Goal: Task Accomplishment & Management: Use online tool/utility

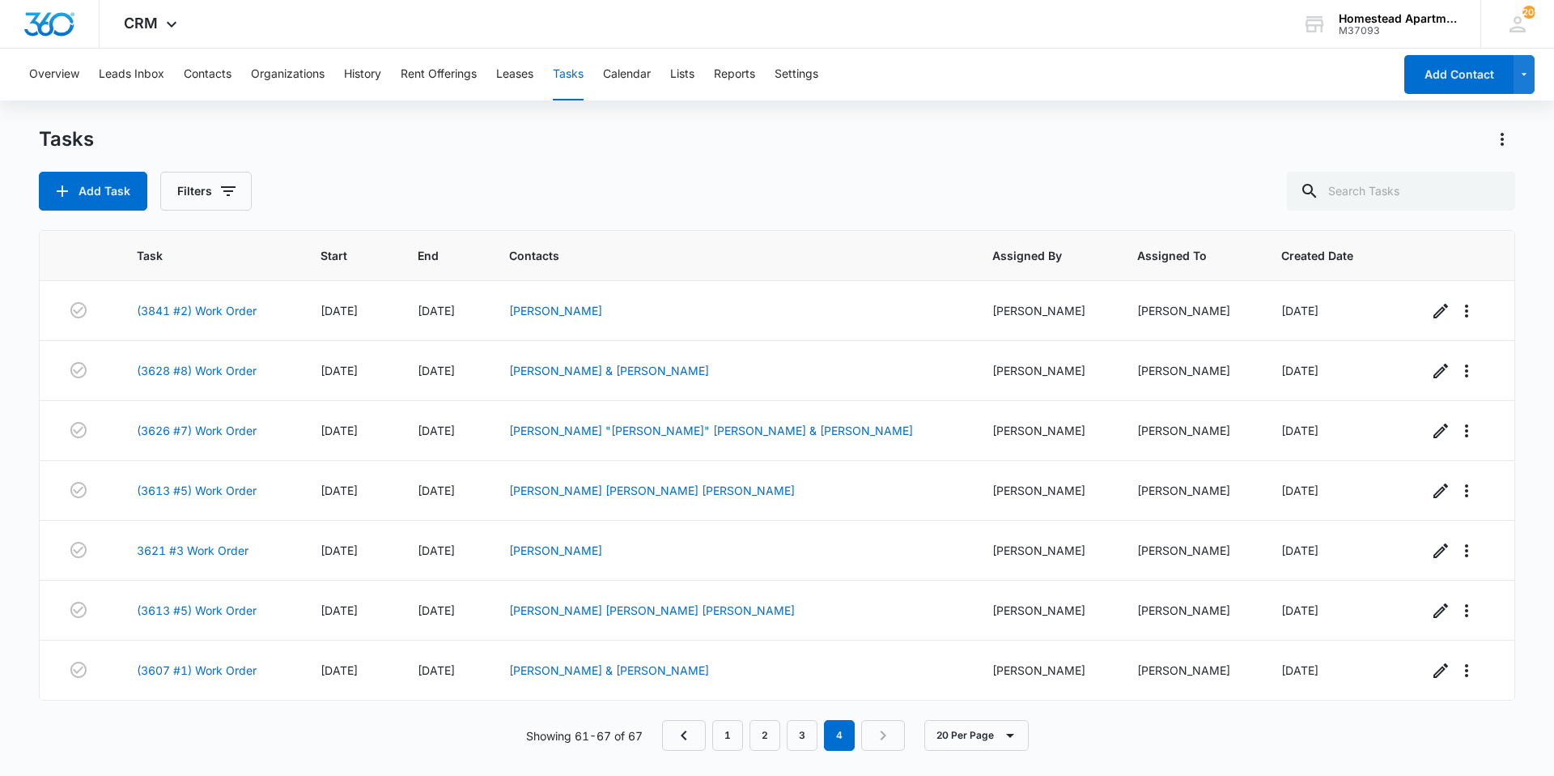
click at [572, 72] on button "Tasks" at bounding box center [568, 75] width 31 height 52
click at [234, 67] on div "Overview Leads Inbox Contacts Organizations History Rent Offerings Leases Tasks…" at bounding box center [706, 75] width 1374 height 52
click at [224, 73] on button "Contacts" at bounding box center [208, 75] width 48 height 52
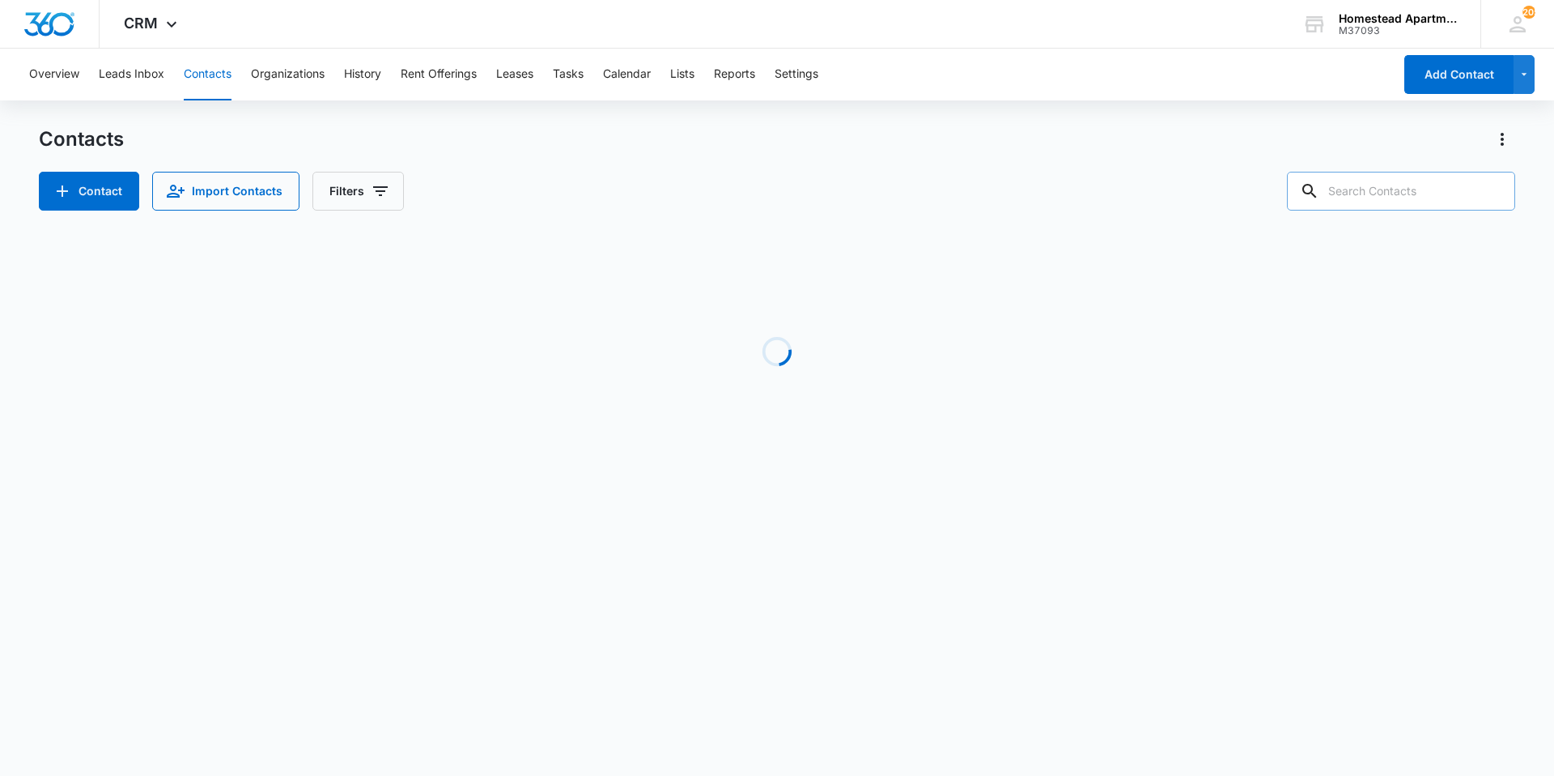
click at [1392, 189] on input "text" at bounding box center [1401, 191] width 228 height 39
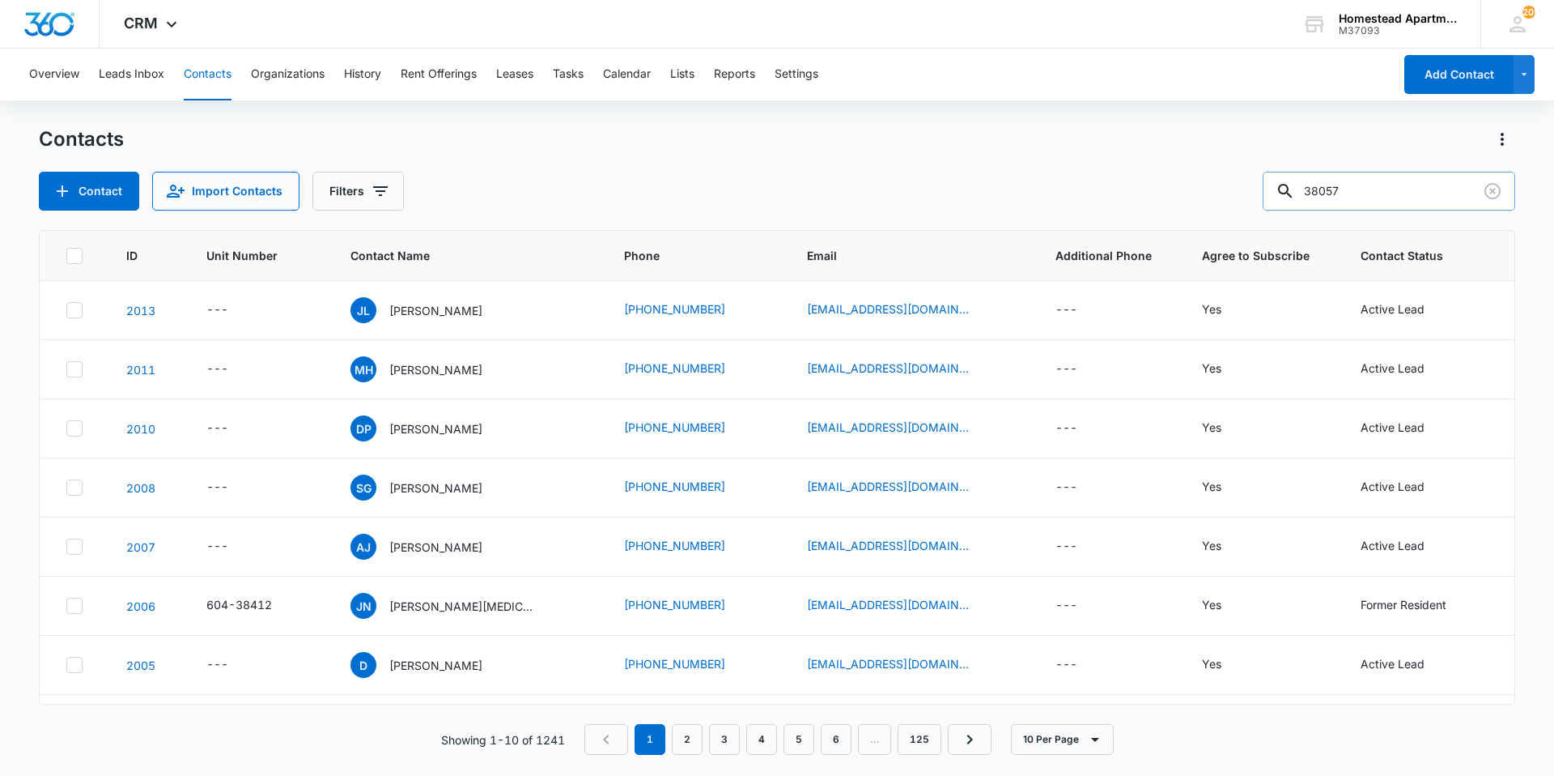
type input "38057"
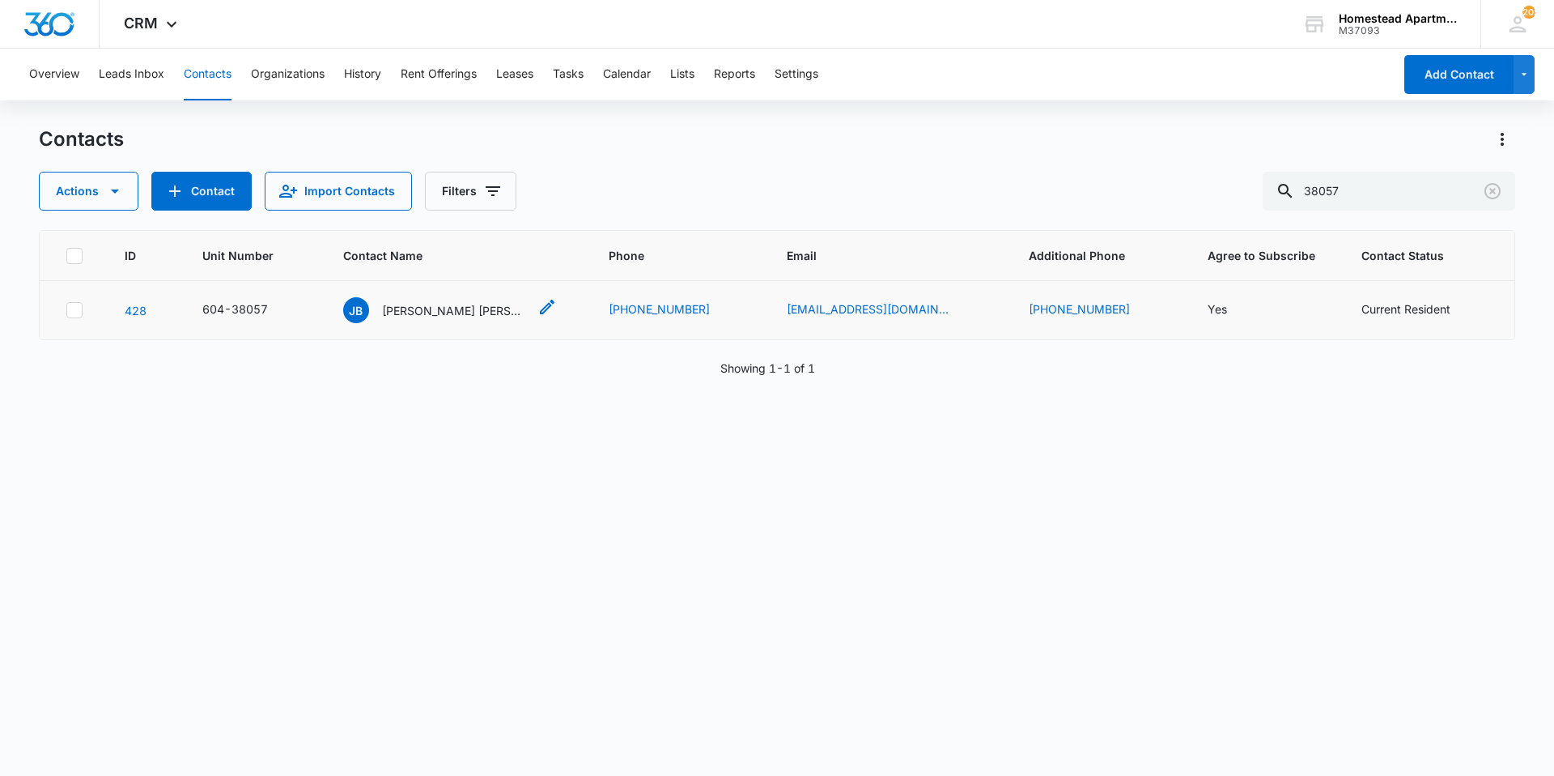
click at [465, 308] on p "[PERSON_NAME] [PERSON_NAME]" at bounding box center [455, 310] width 146 height 17
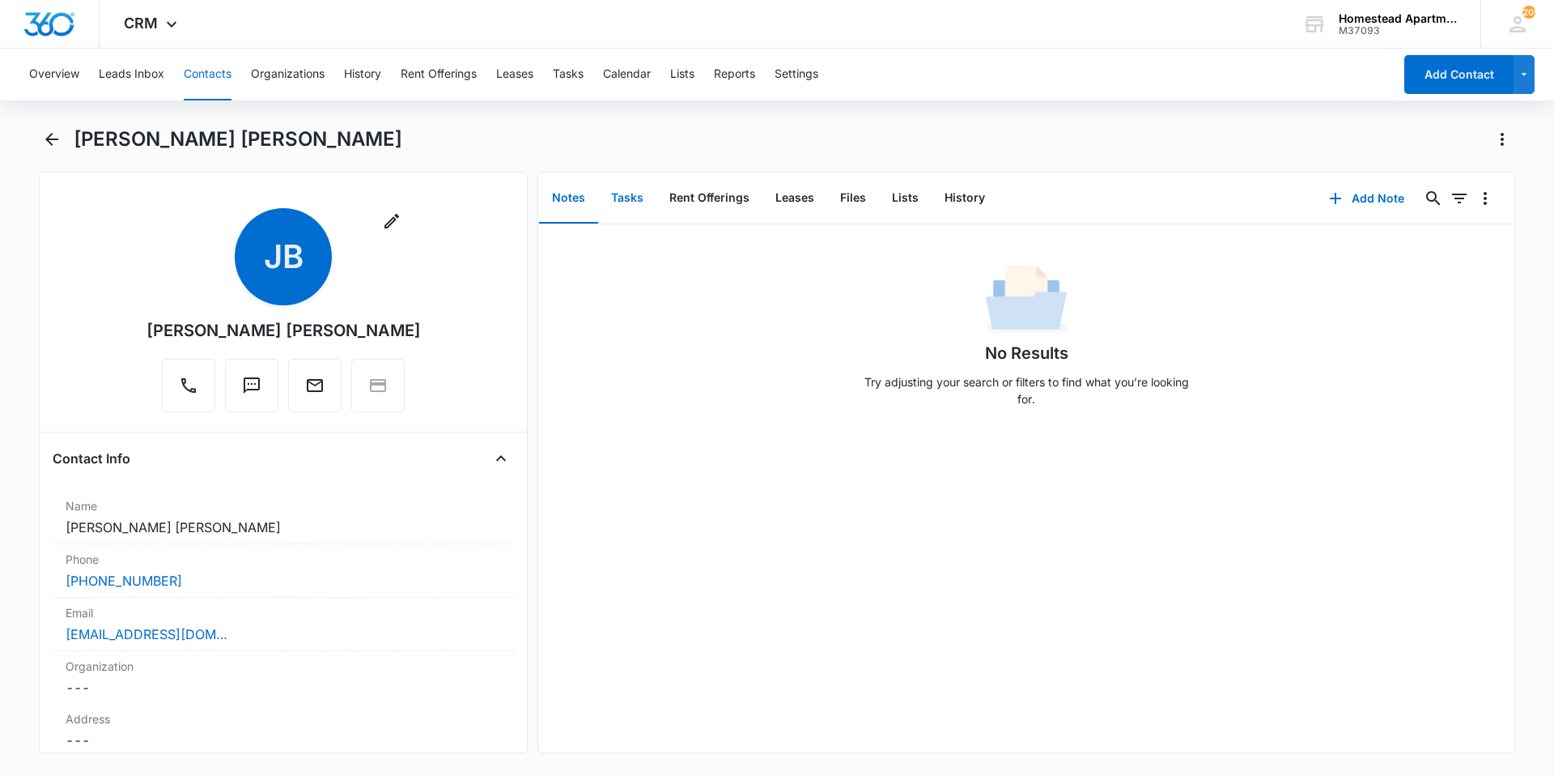
click at [631, 202] on button "Tasks" at bounding box center [627, 198] width 58 height 50
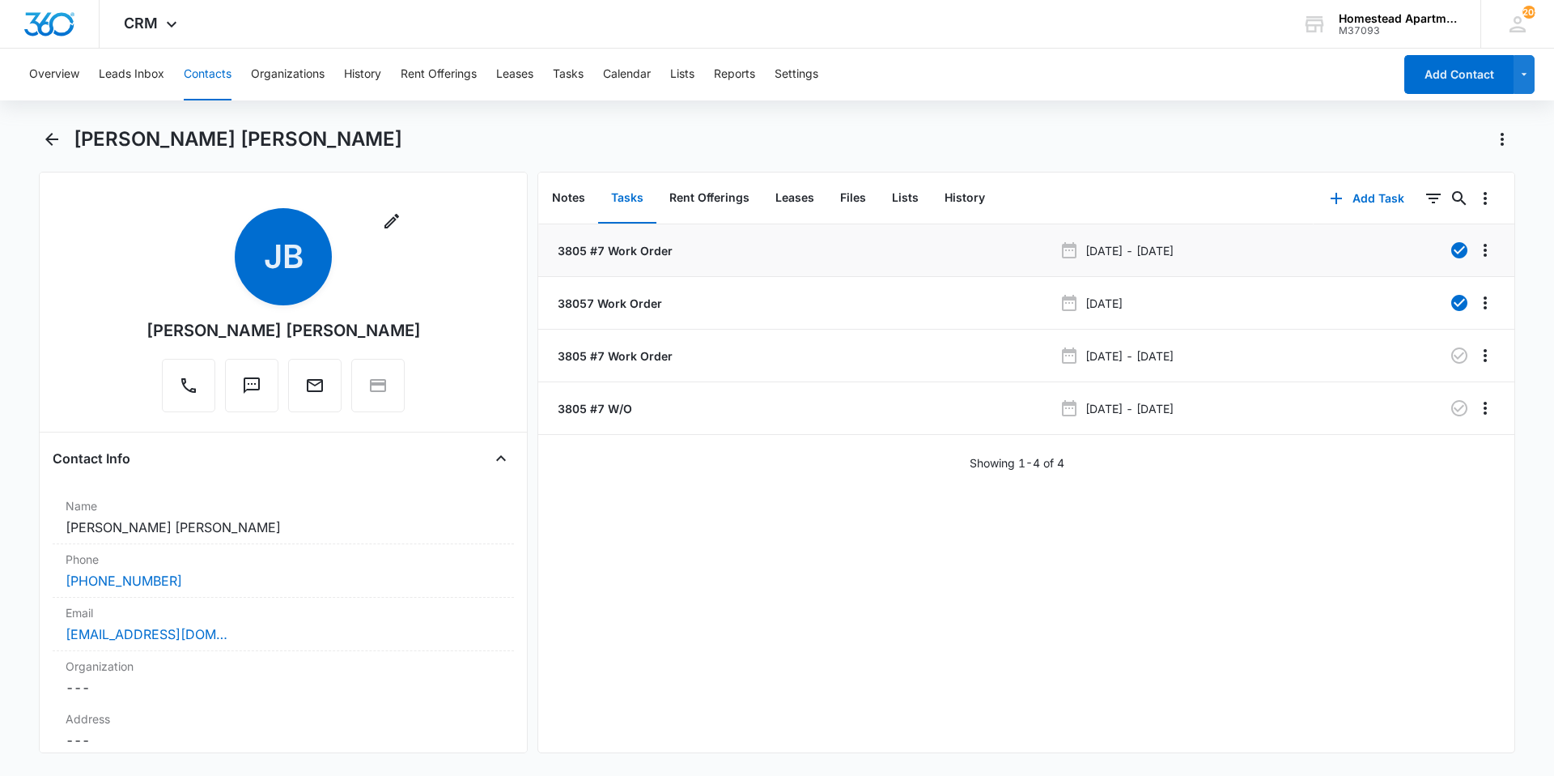
click at [631, 254] on p "3805 #7 Work Order" at bounding box center [614, 250] width 118 height 17
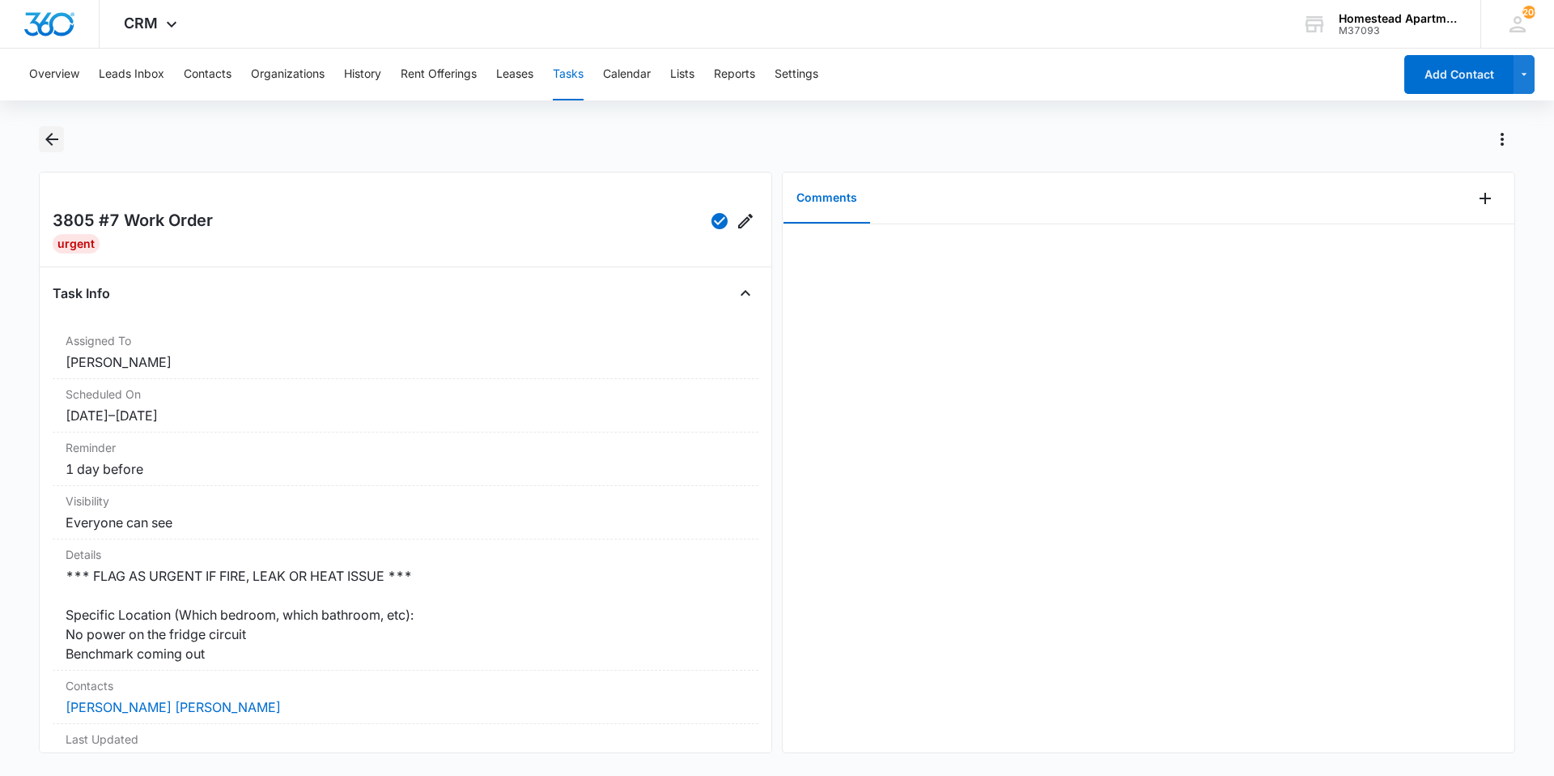
click at [45, 136] on icon "Back" at bounding box center [51, 139] width 19 height 19
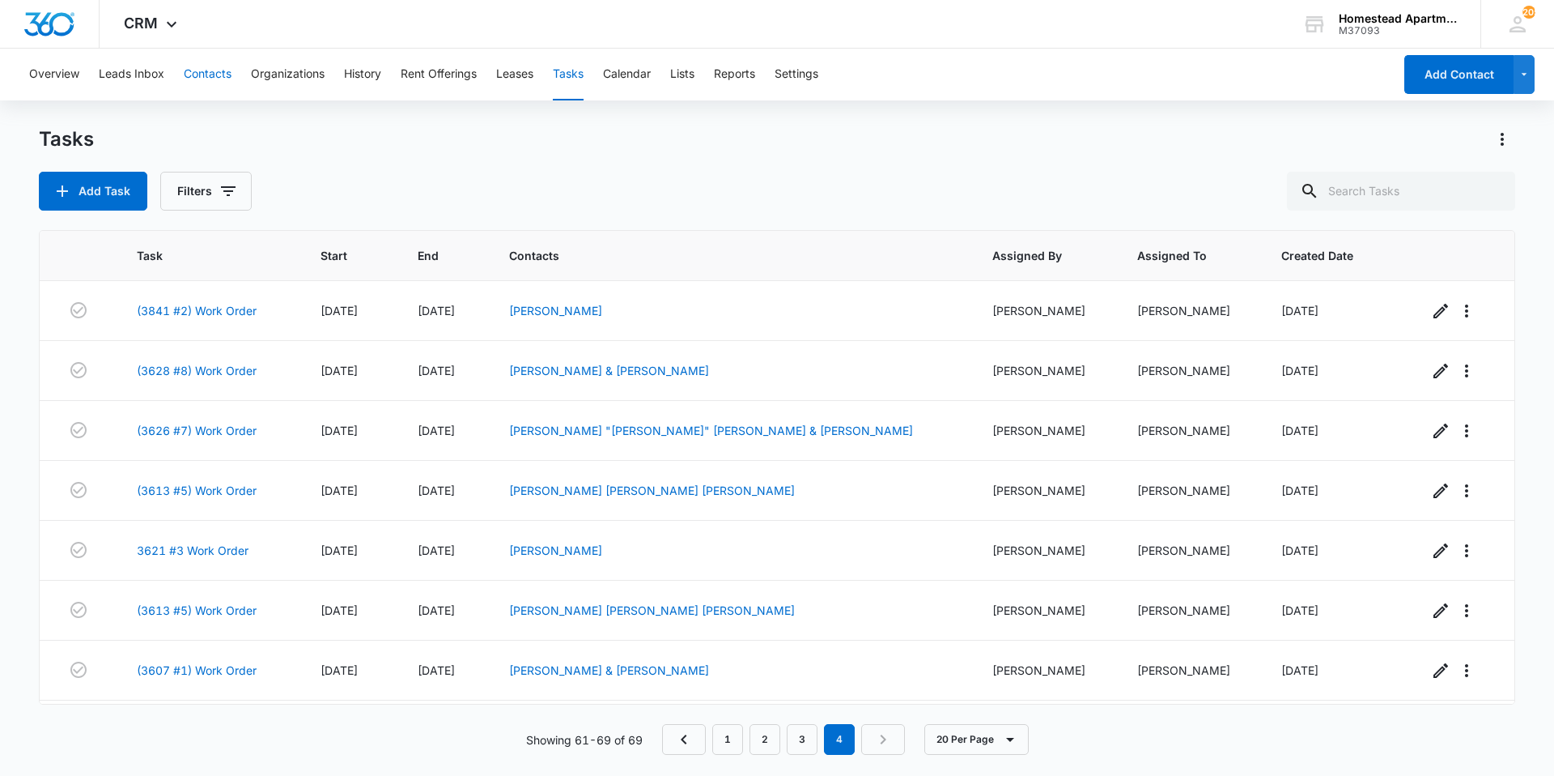
click at [217, 73] on button "Contacts" at bounding box center [208, 75] width 48 height 52
